Goal: Find specific page/section: Find specific page/section

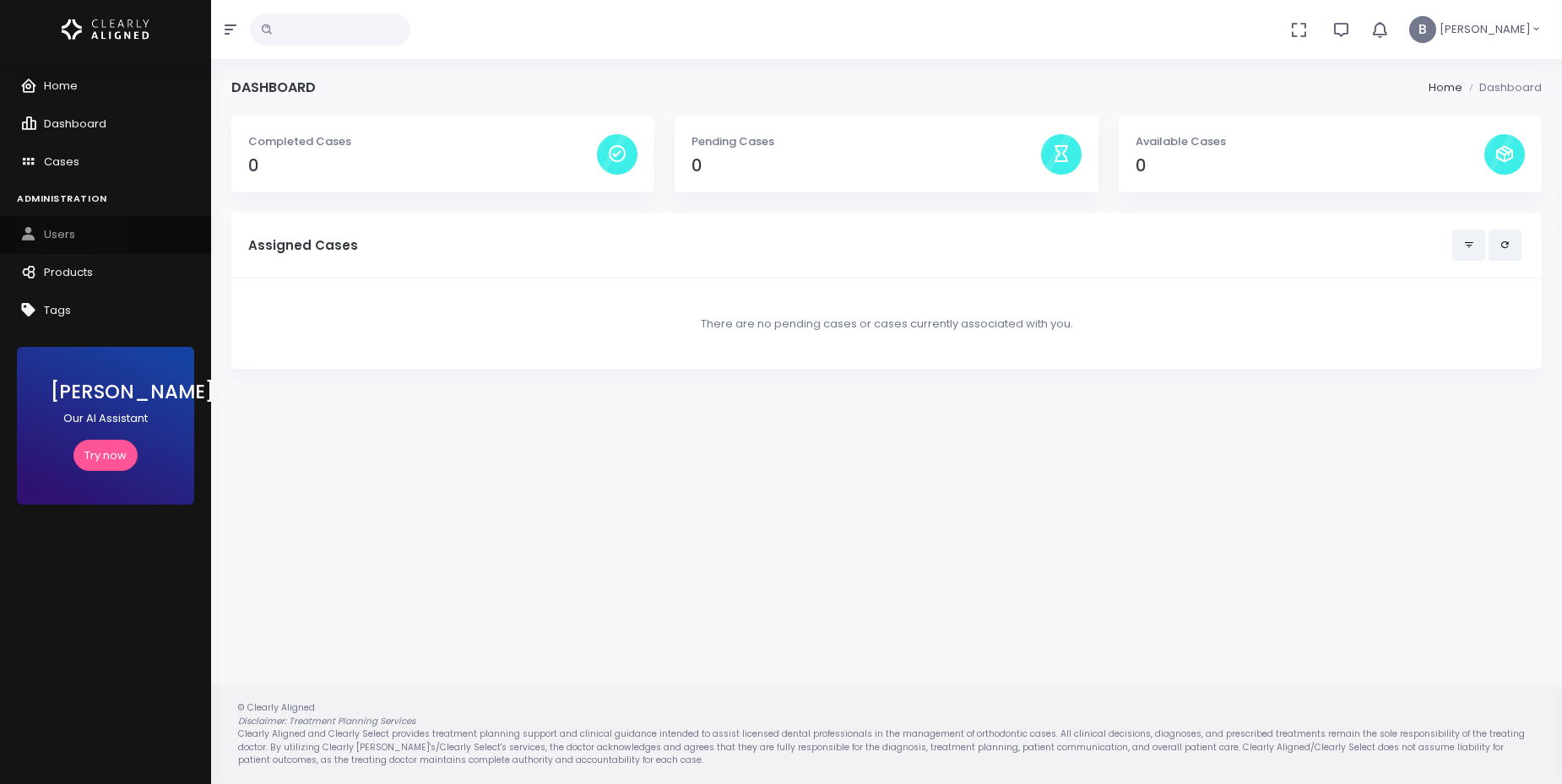
click at [70, 235] on span "Users" at bounding box center [59, 234] width 31 height 16
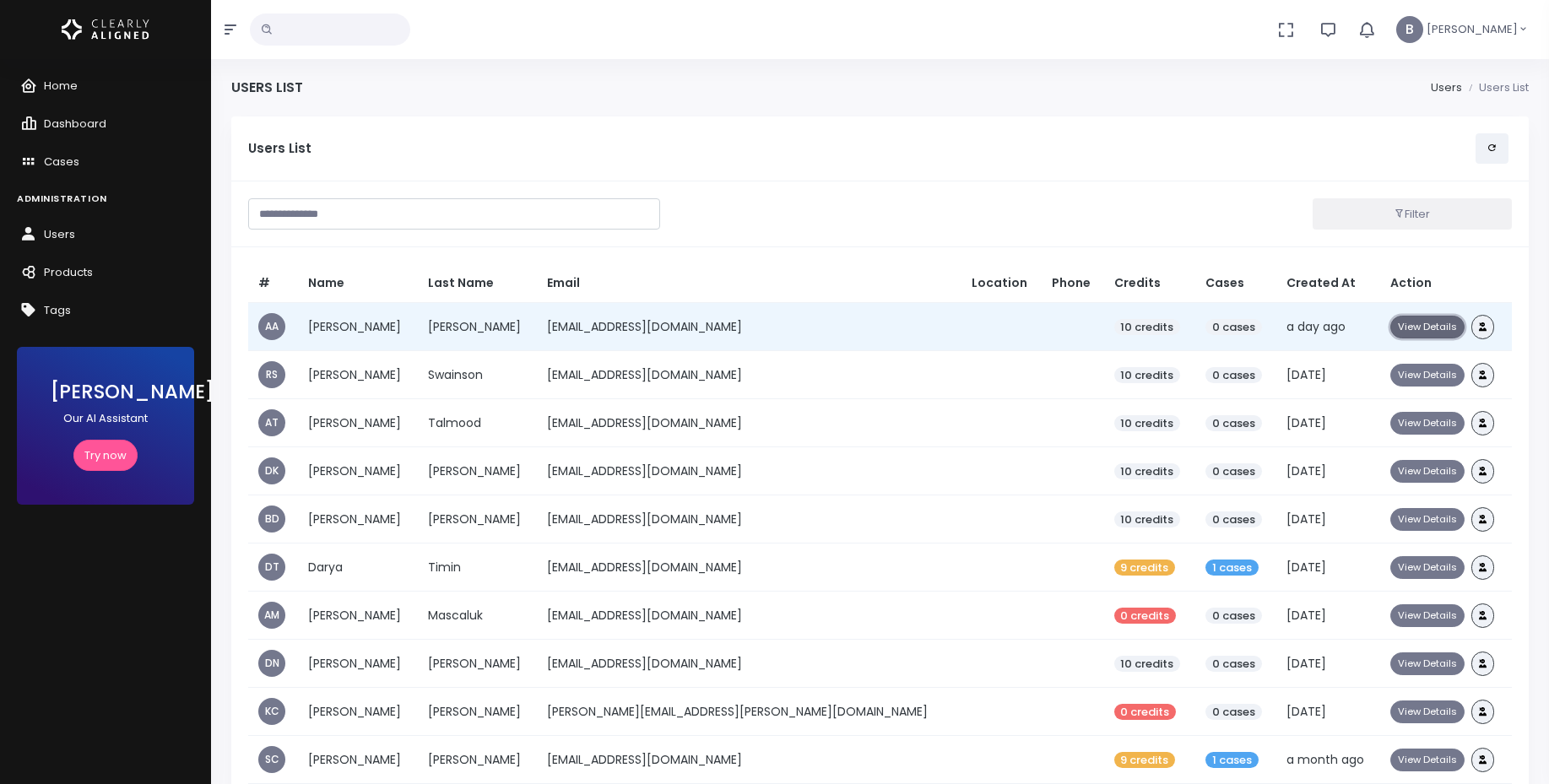
click at [1397, 324] on button "View Details" at bounding box center [1427, 327] width 74 height 23
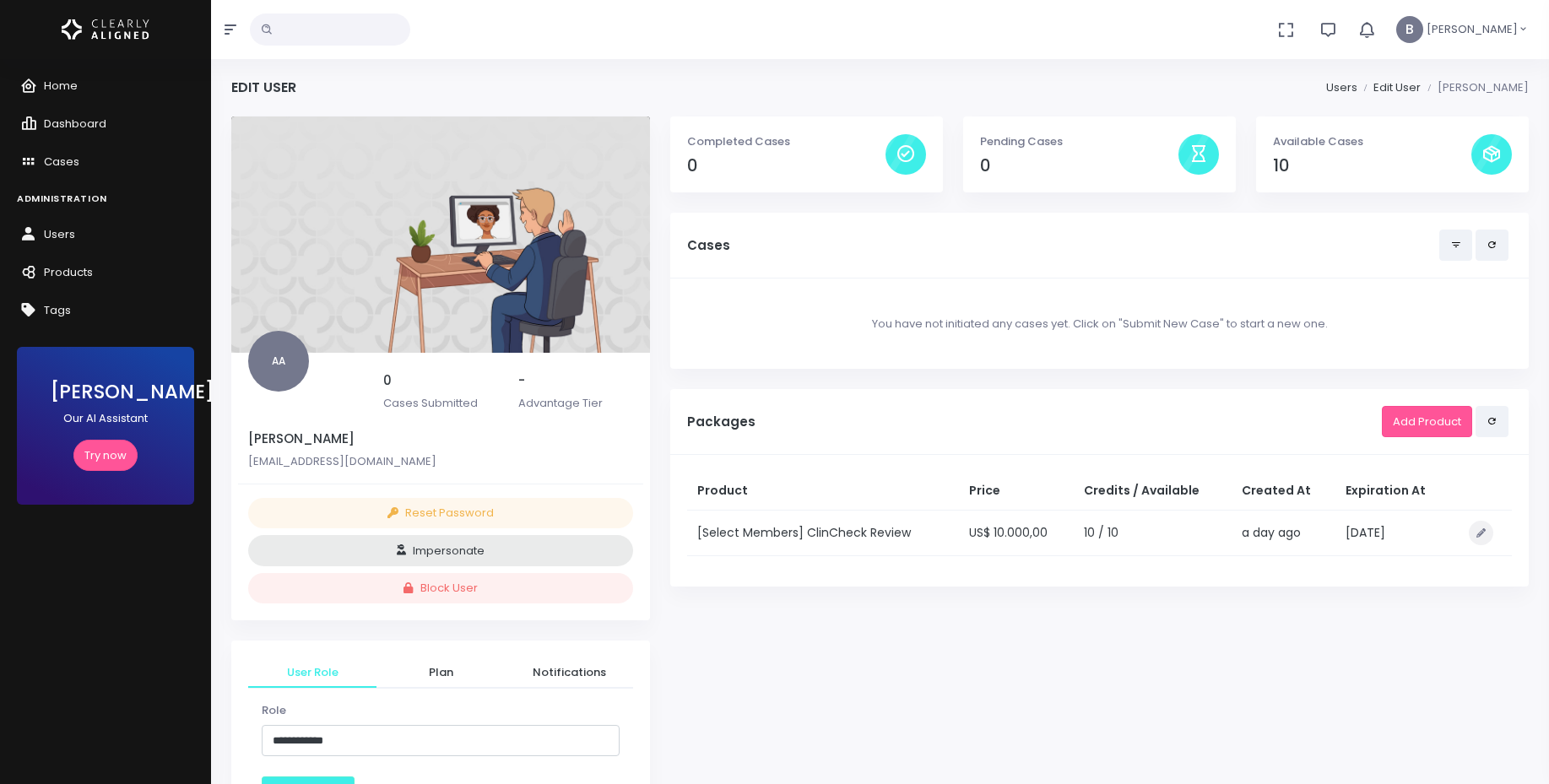
click at [1049, 554] on td "US$ 10.000,00" at bounding box center [1016, 533] width 115 height 46
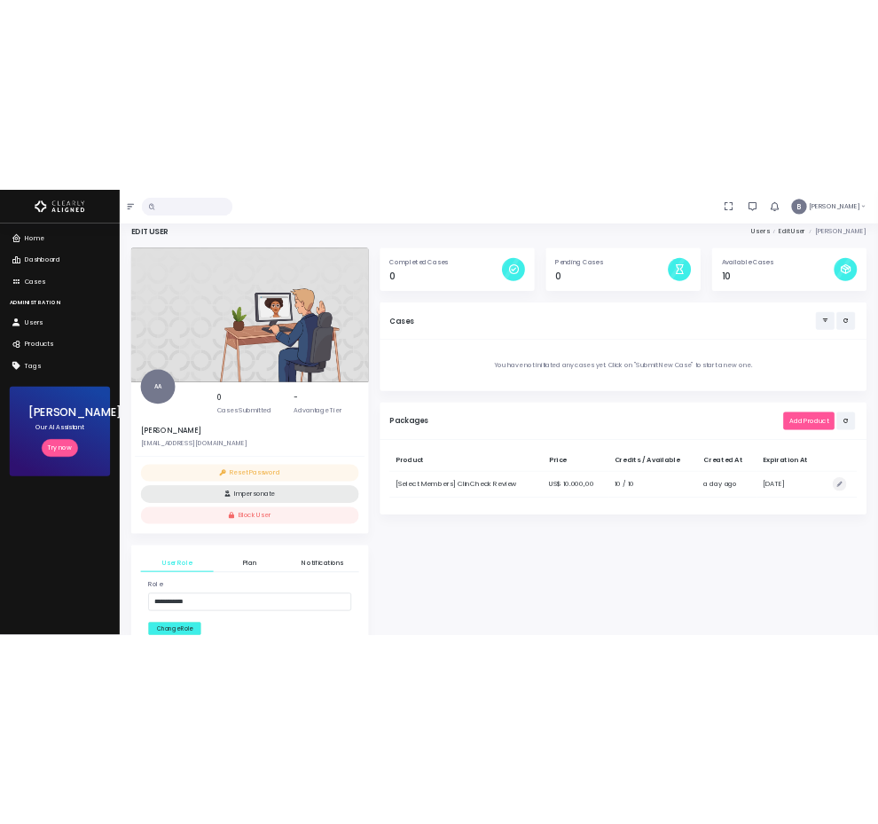
scroll to position [36, 0]
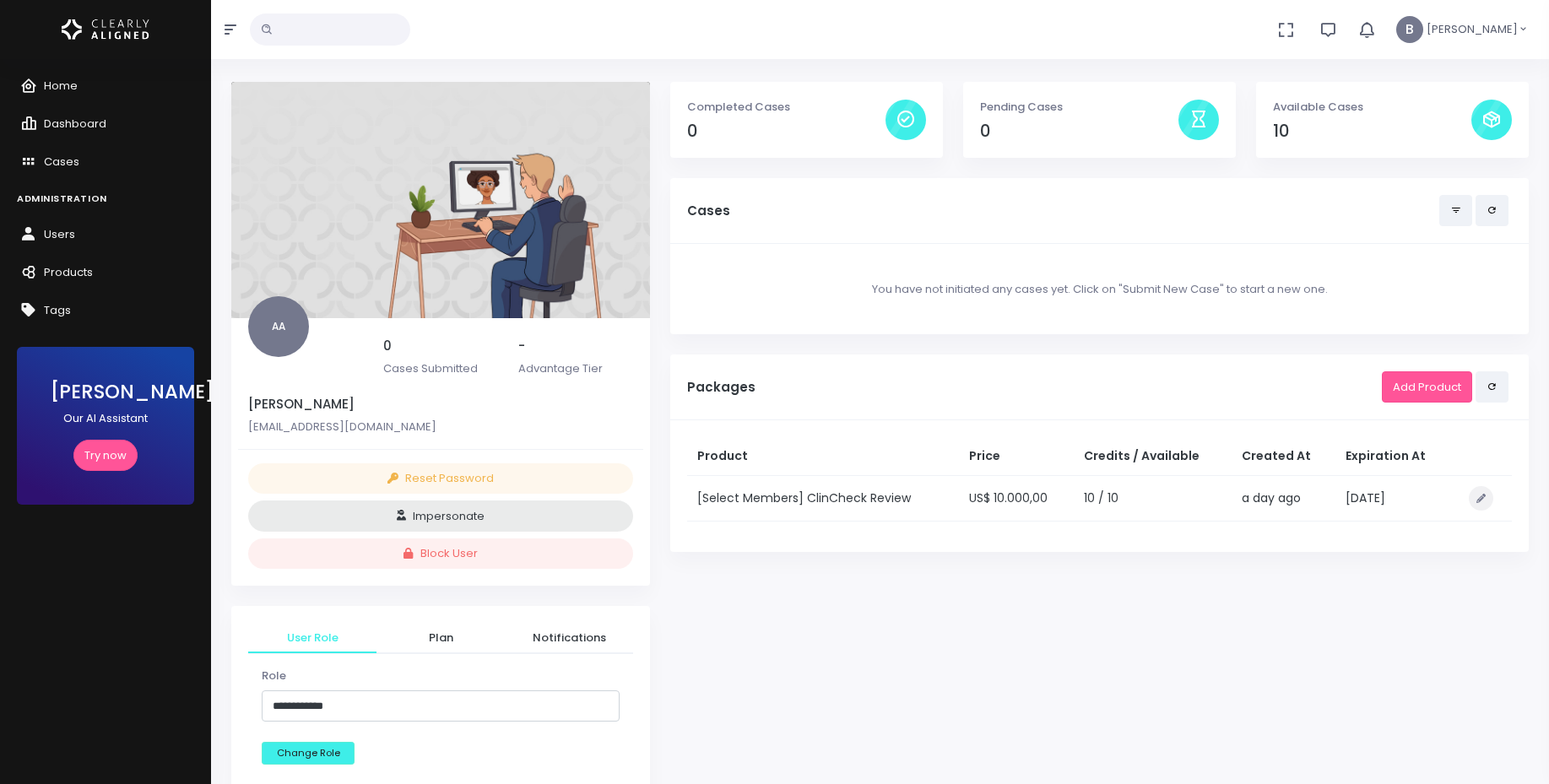
drag, startPoint x: 950, startPoint y: 339, endPoint x: 1007, endPoint y: 747, distance: 412.0
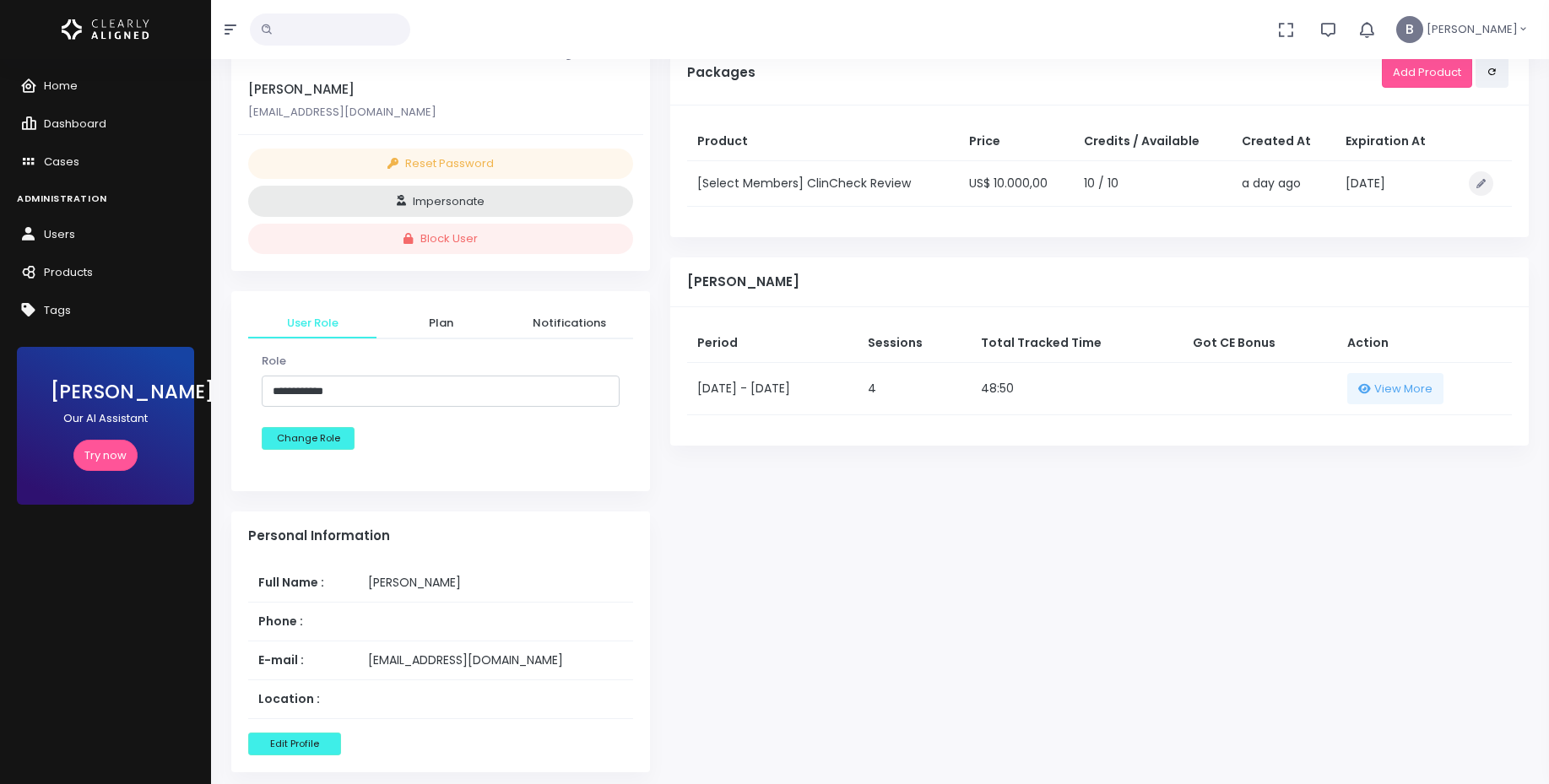
scroll to position [348, 0]
click at [848, 399] on span "View More" at bounding box center [1402, 391] width 58 height 17
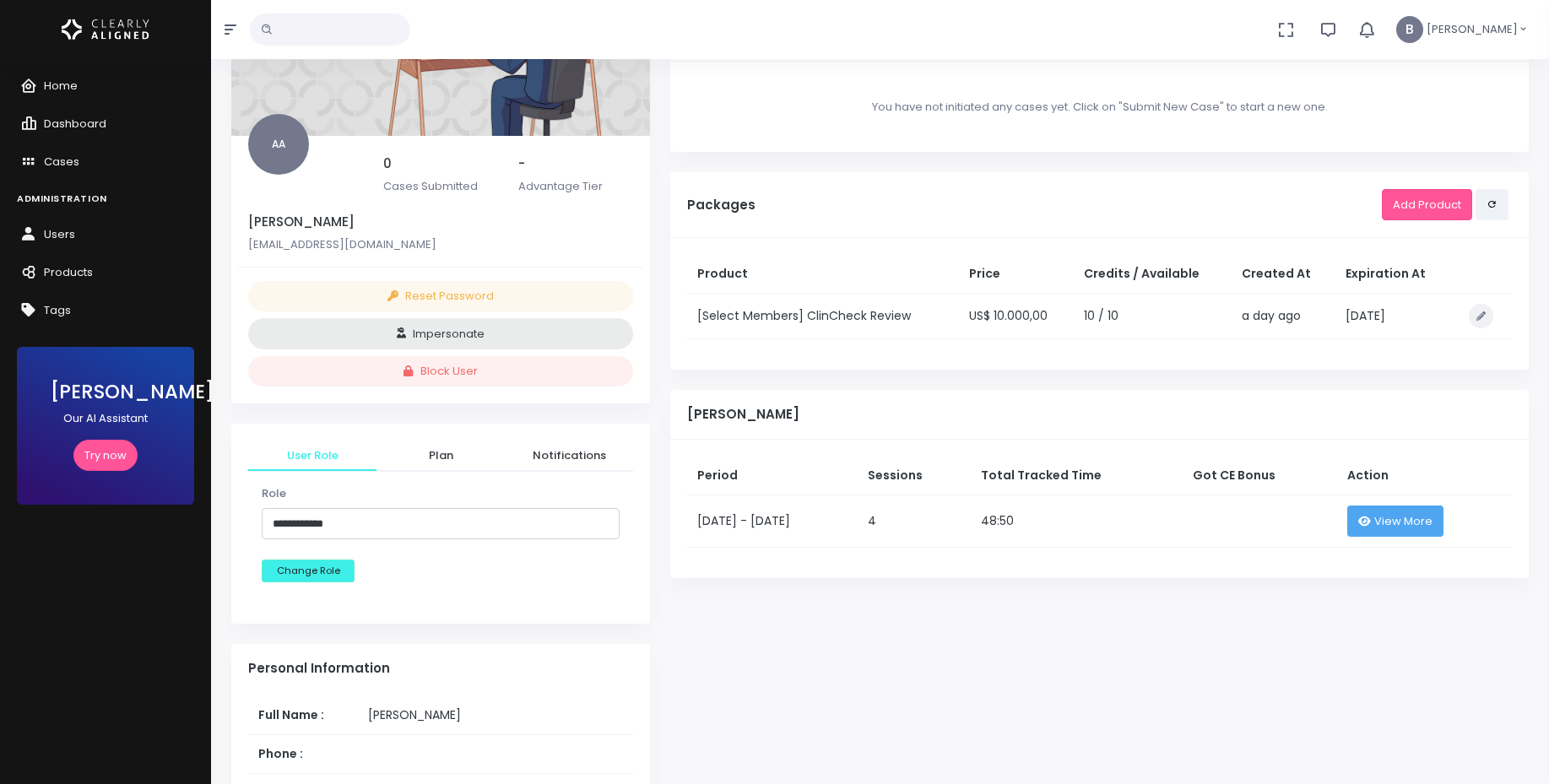
scroll to position [220, 0]
click at [848, 517] on span "View More" at bounding box center [1402, 519] width 58 height 17
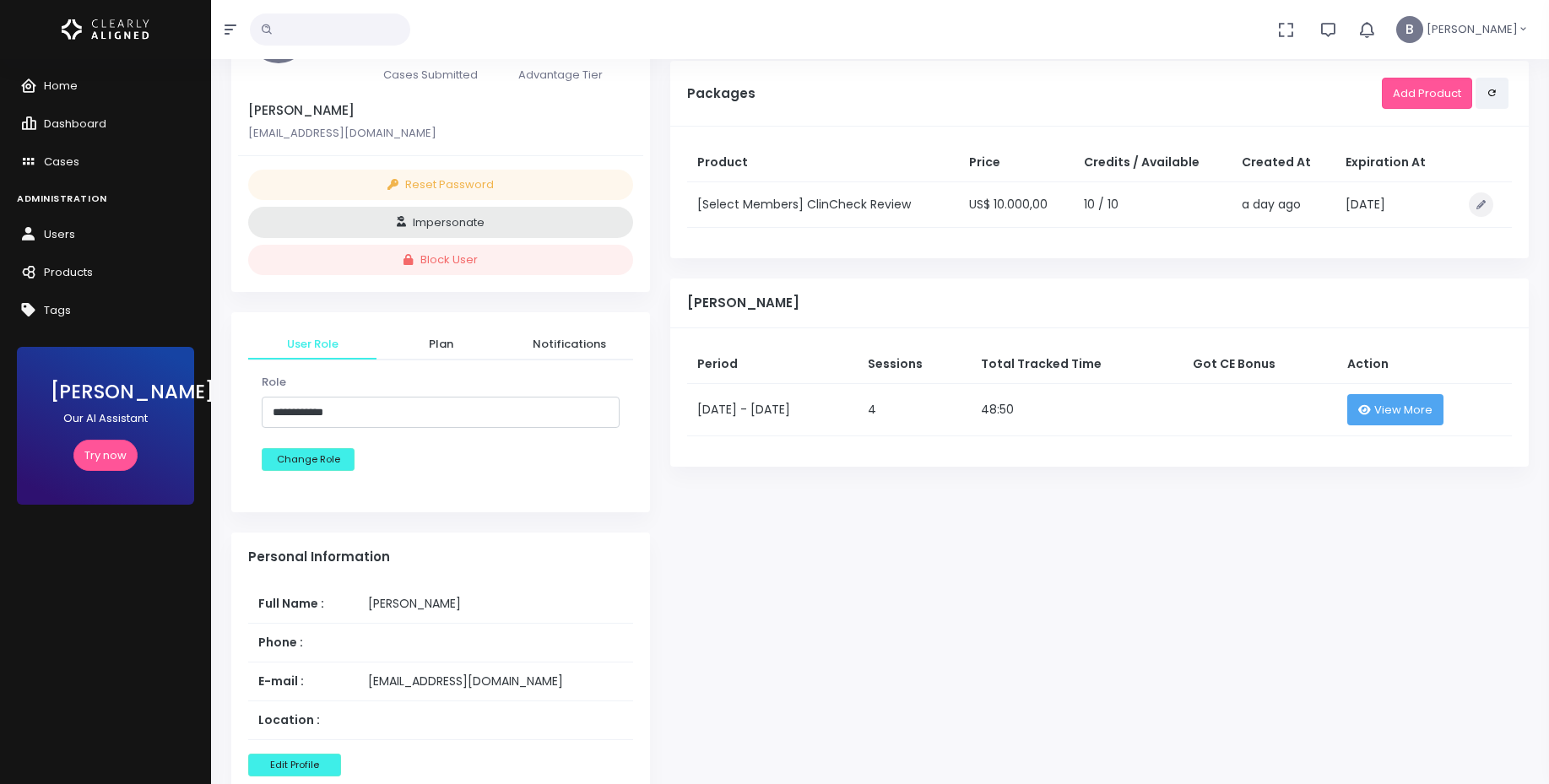
scroll to position [329, 0]
